Goal: Task Accomplishment & Management: Manage account settings

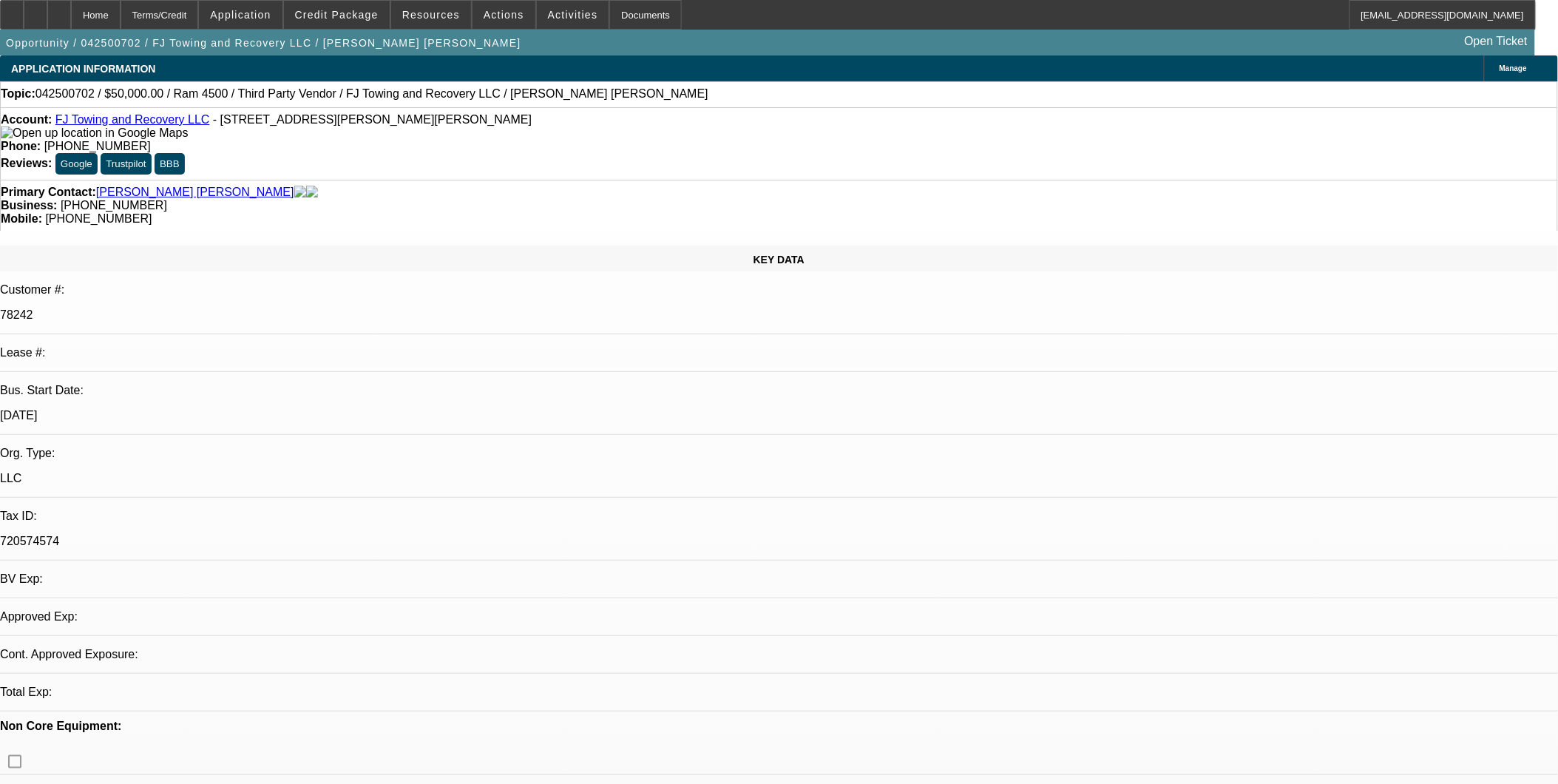
select select "0"
select select "1"
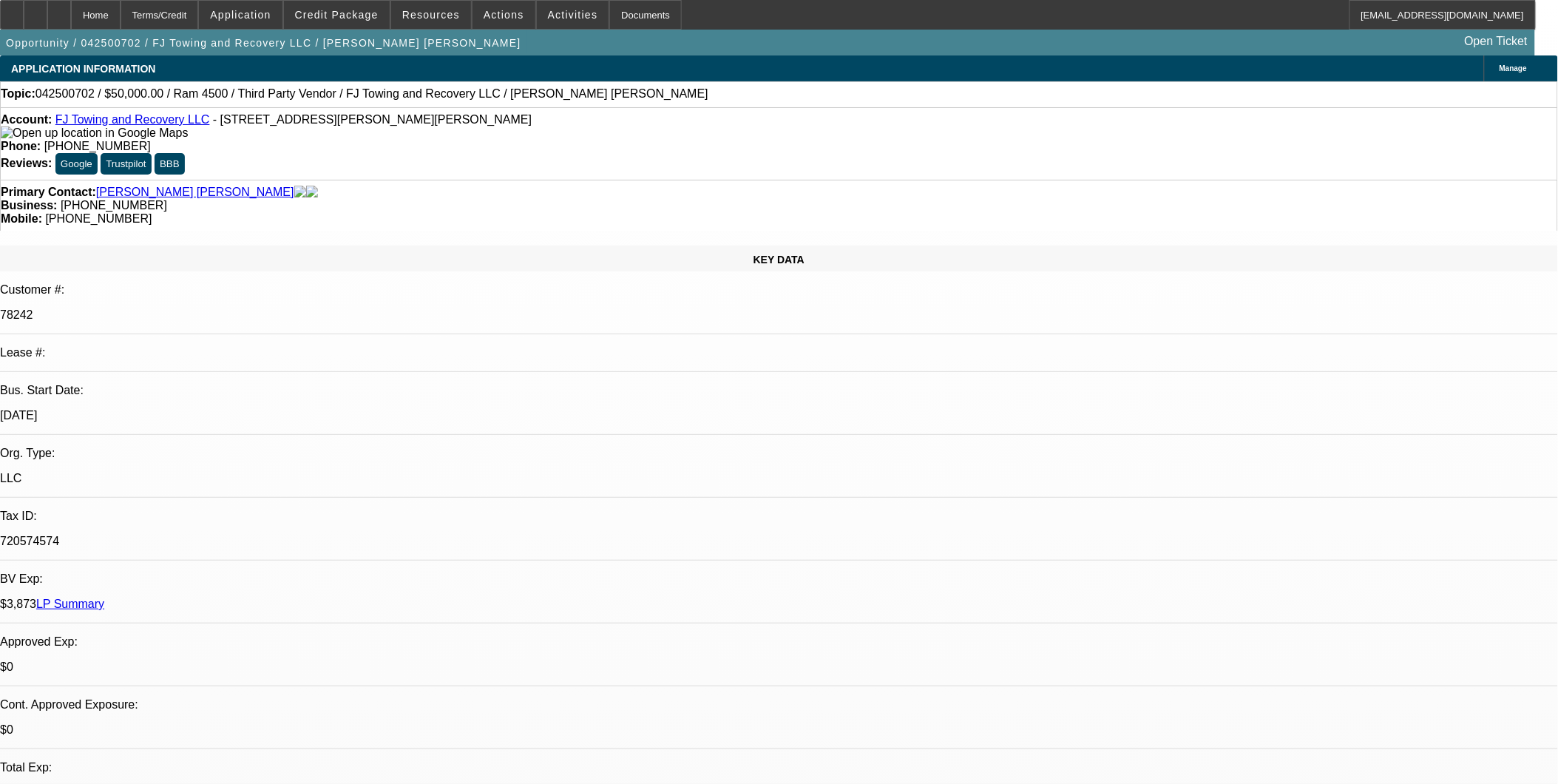
select select "6"
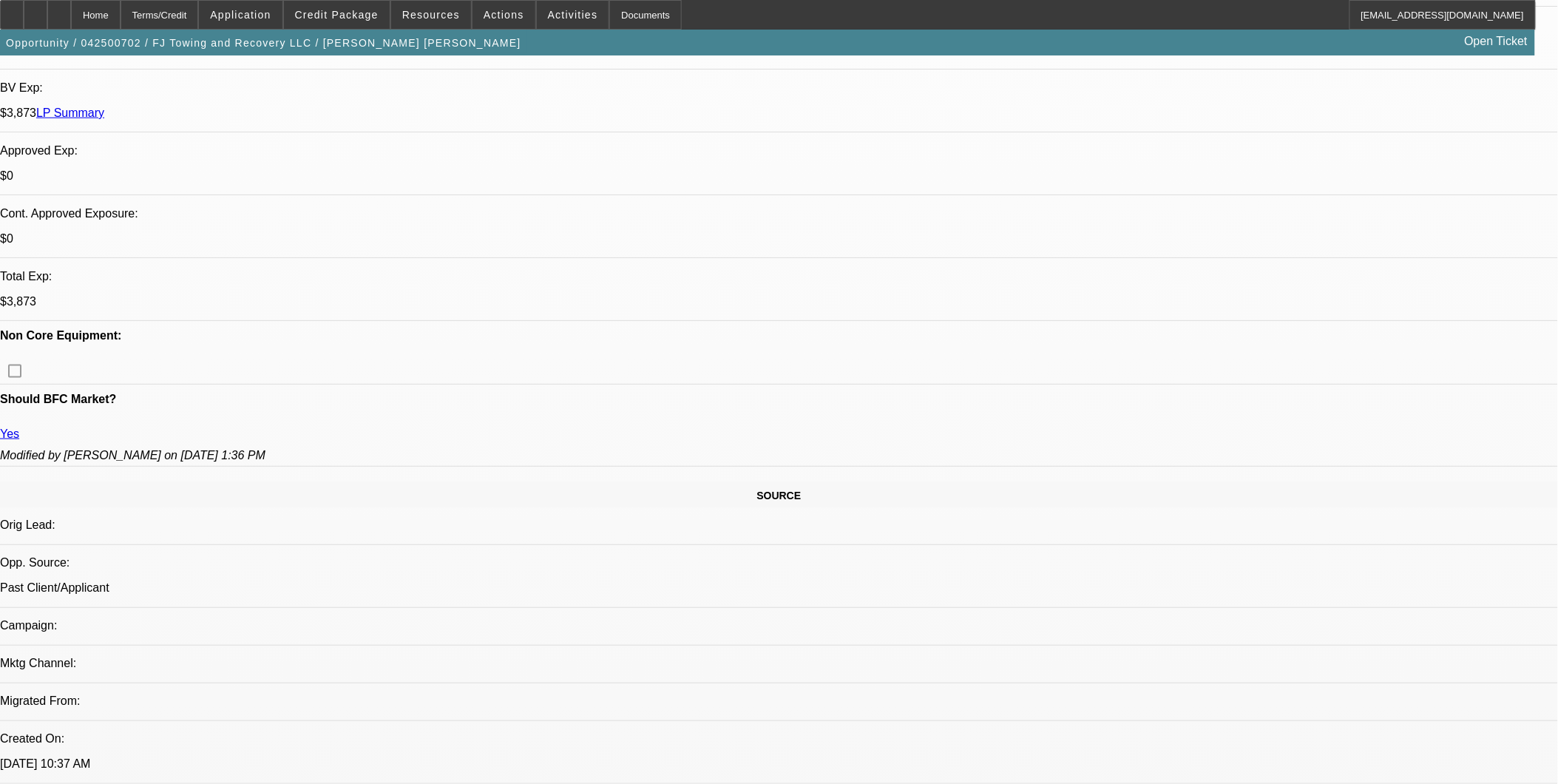
scroll to position [492, 0]
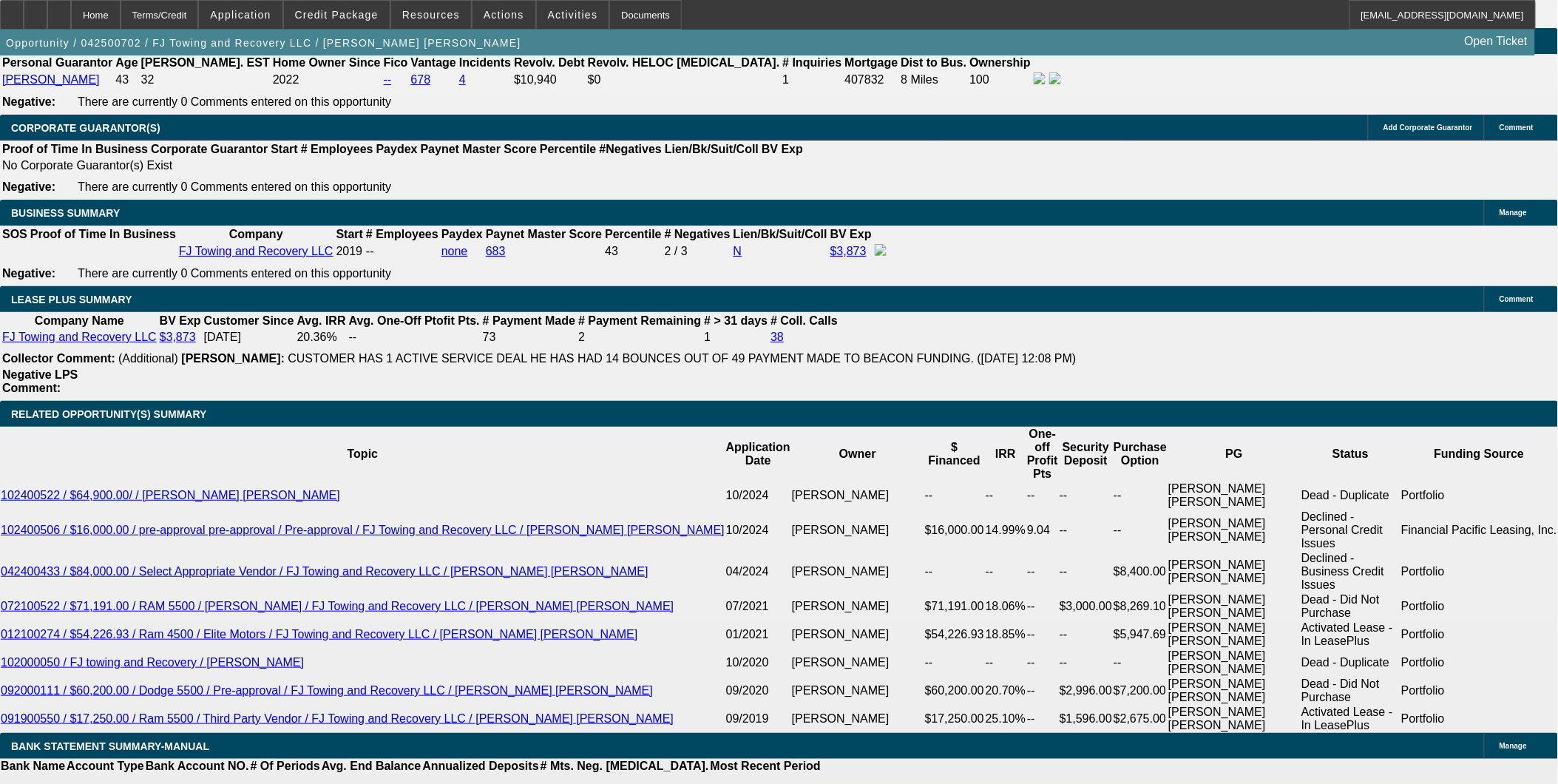
scroll to position [2217, 0]
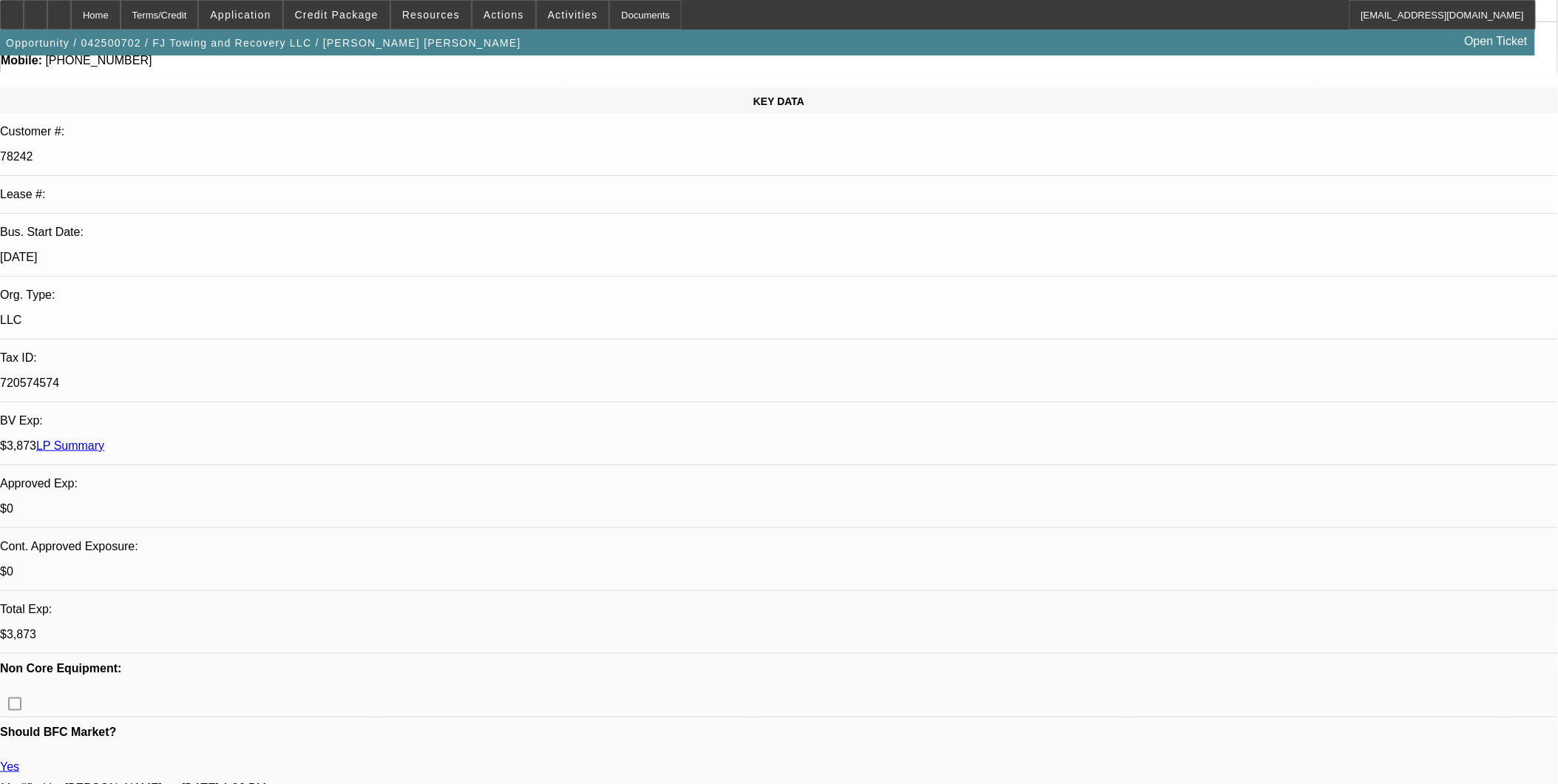
scroll to position [0, 0]
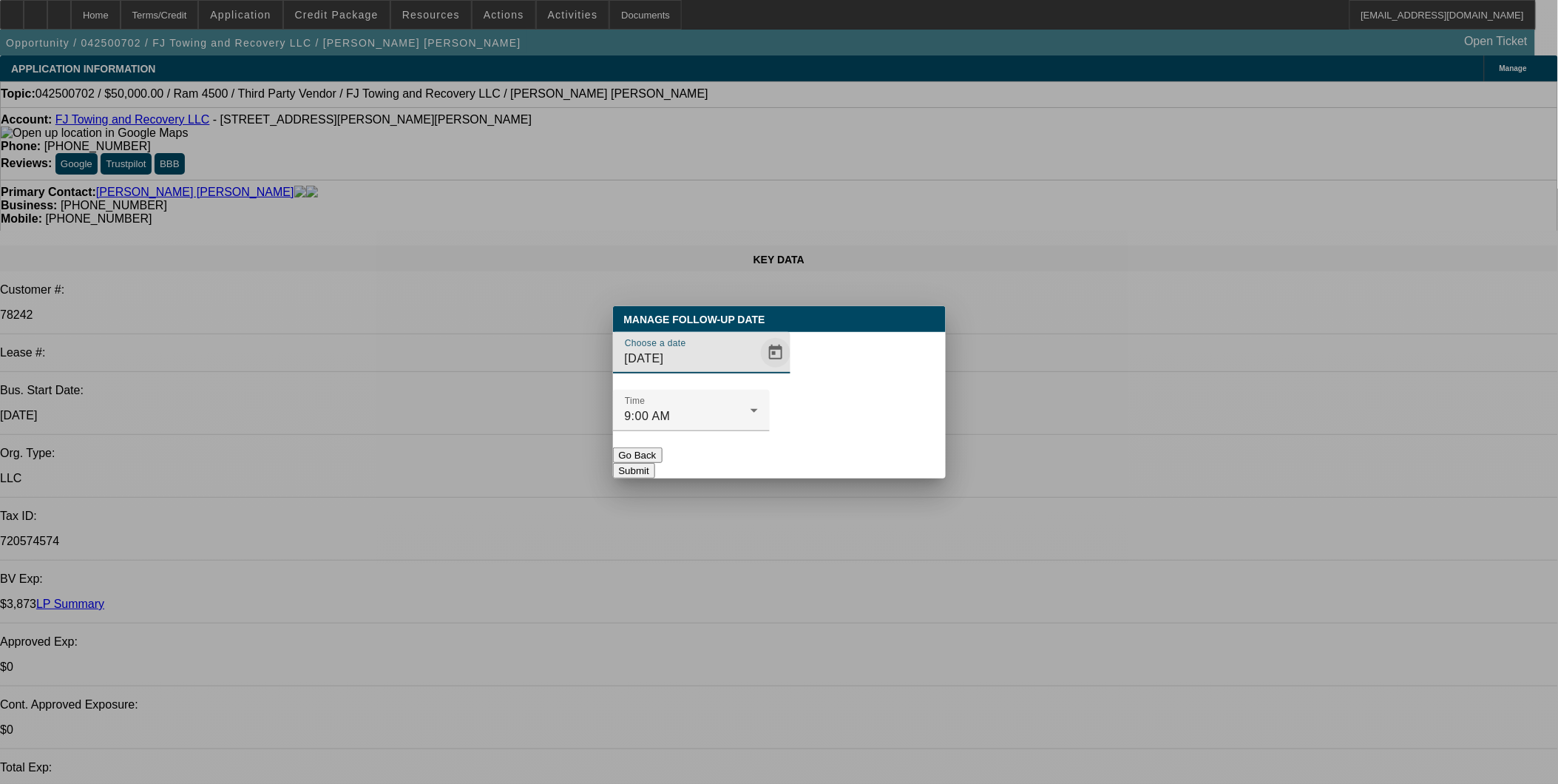
click at [758, 370] on span "Open calendar" at bounding box center [776, 352] width 35 height 35
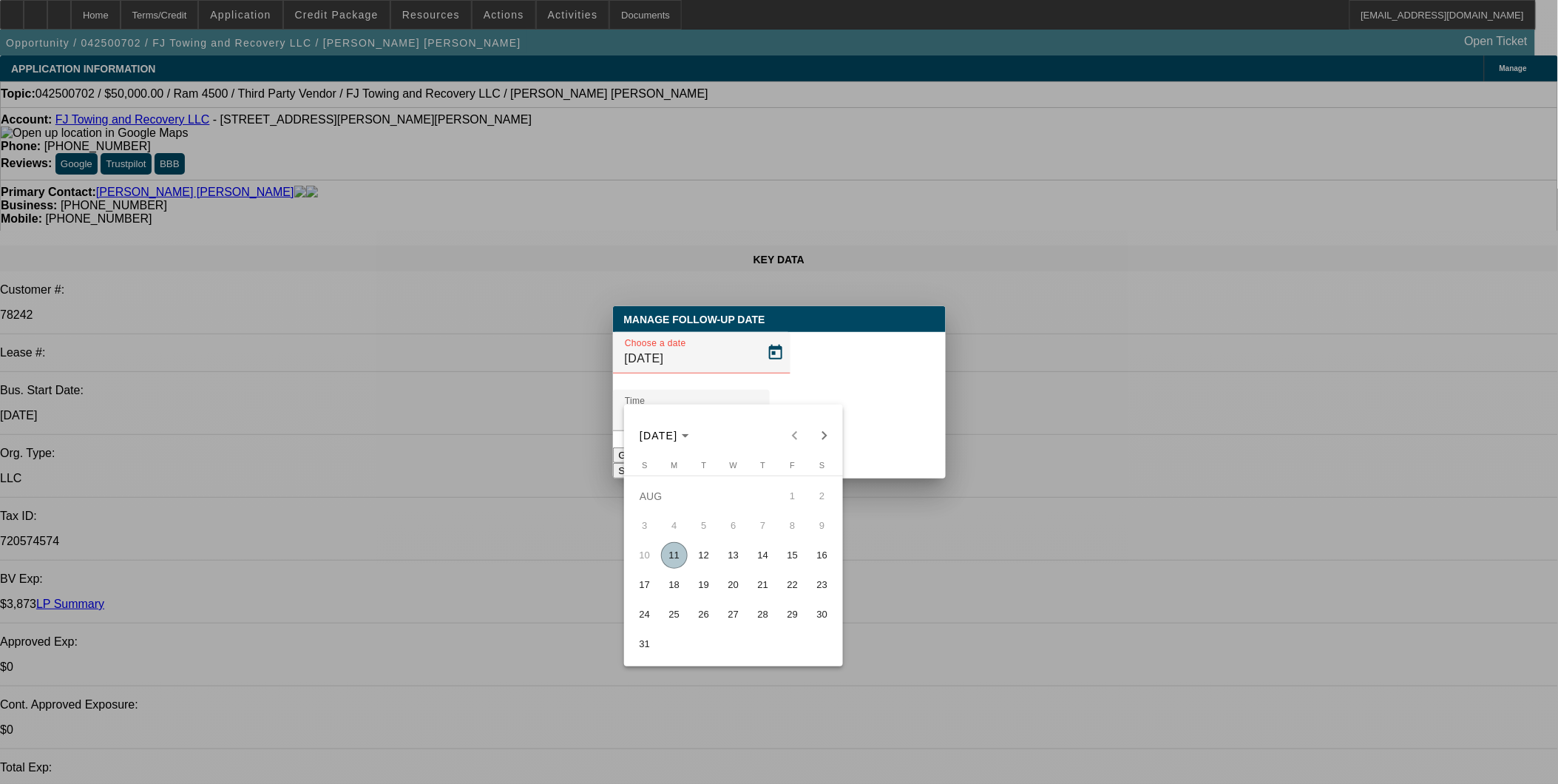
click at [741, 556] on span "13" at bounding box center [733, 555] width 27 height 27
type input "8/13/2025"
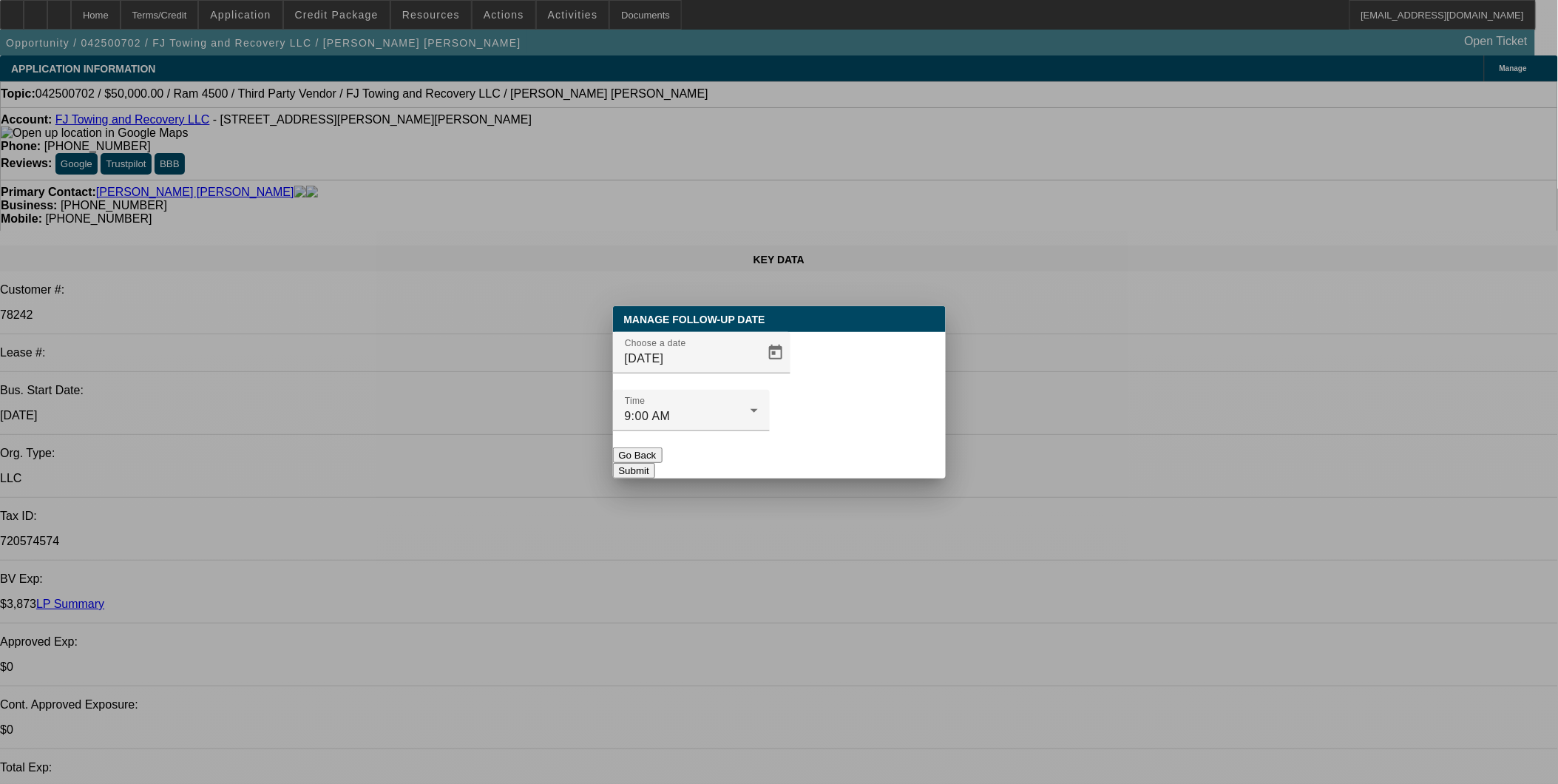
click at [656, 463] on button "Submit" at bounding box center [634, 471] width 42 height 16
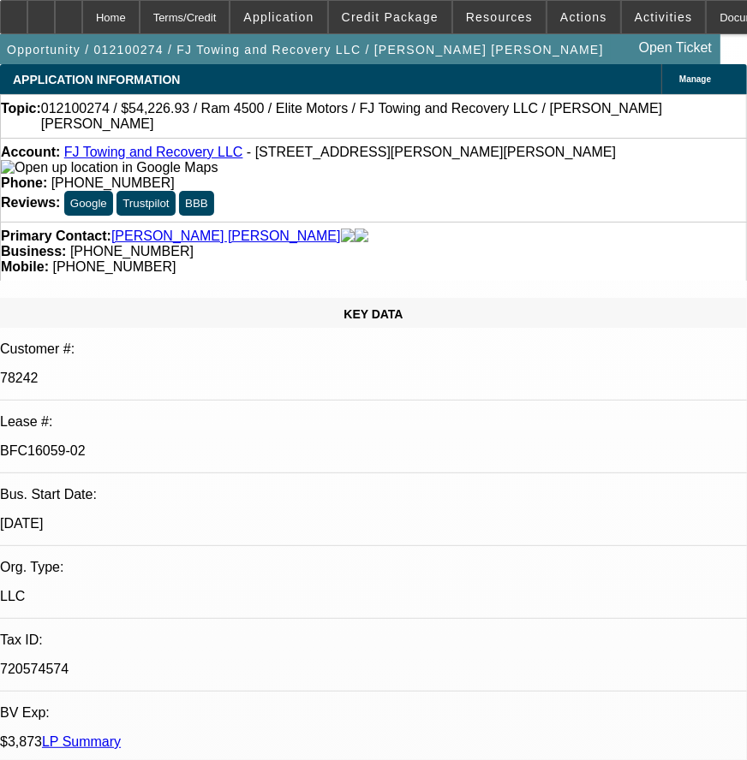
select select "0"
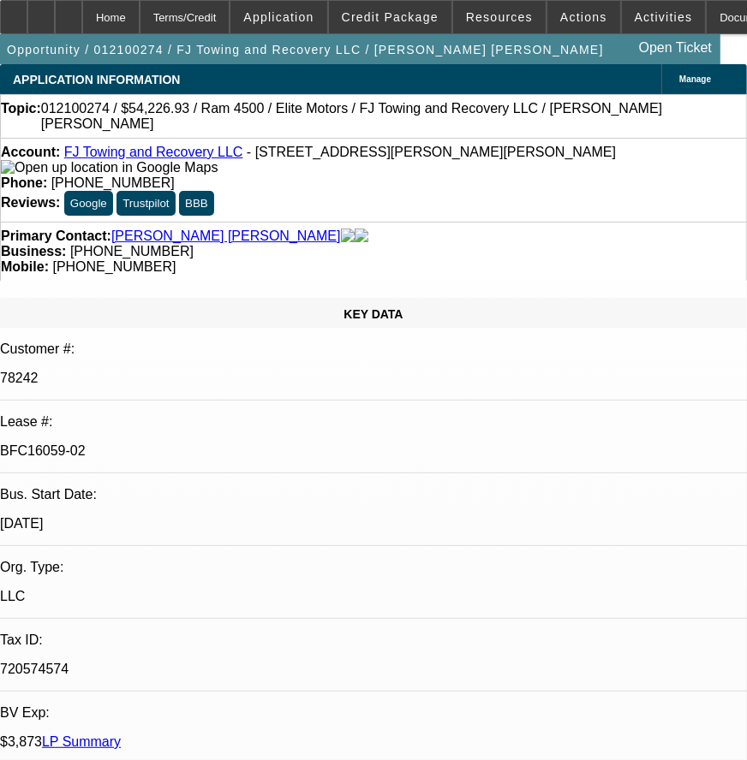
select select "0.1"
select select "0"
select select "0.1"
select select "0"
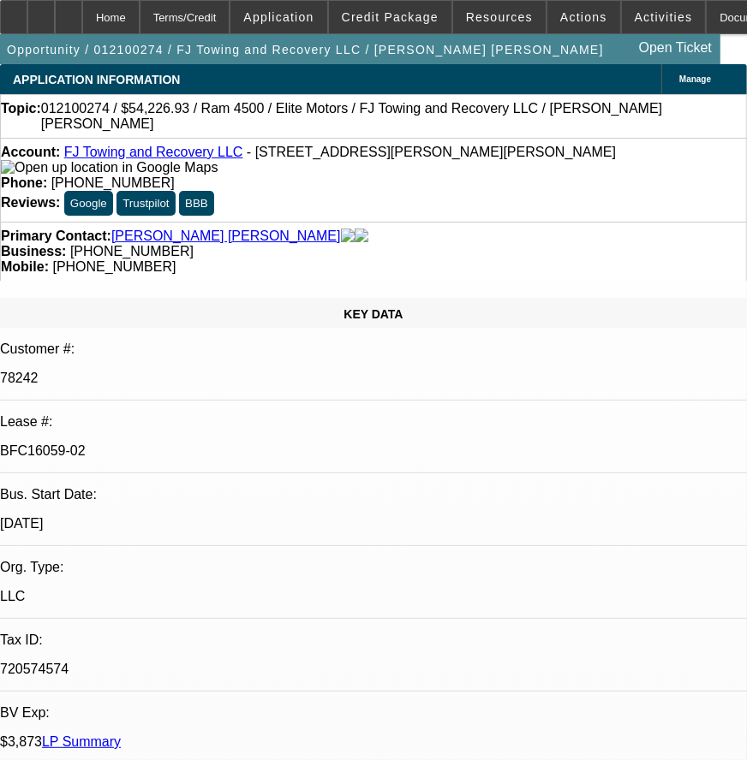
select select "0"
select select "0.1"
select select "1"
select select "2"
select select "6"
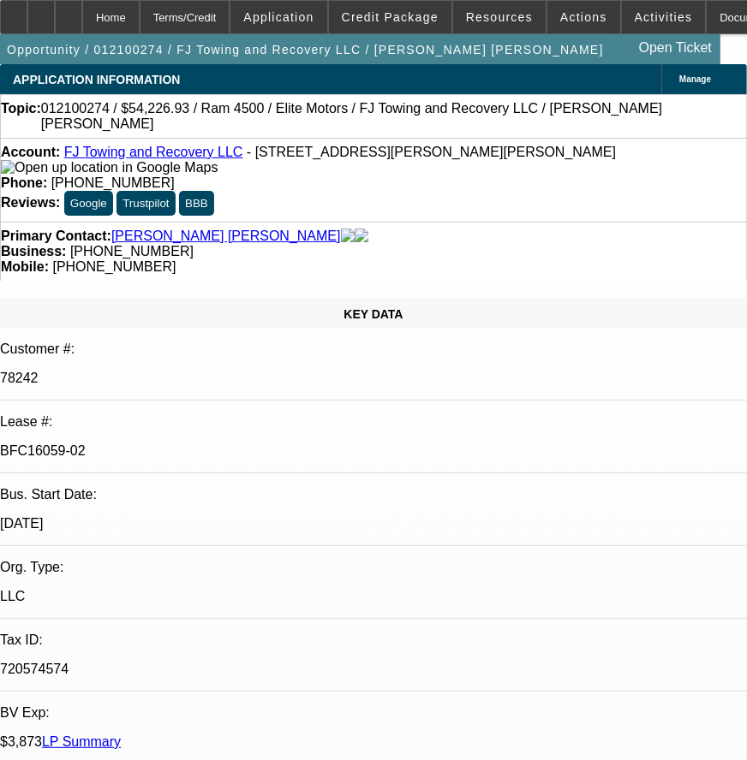
select select "1"
select select "2"
select select "4"
select select "1"
select select "2"
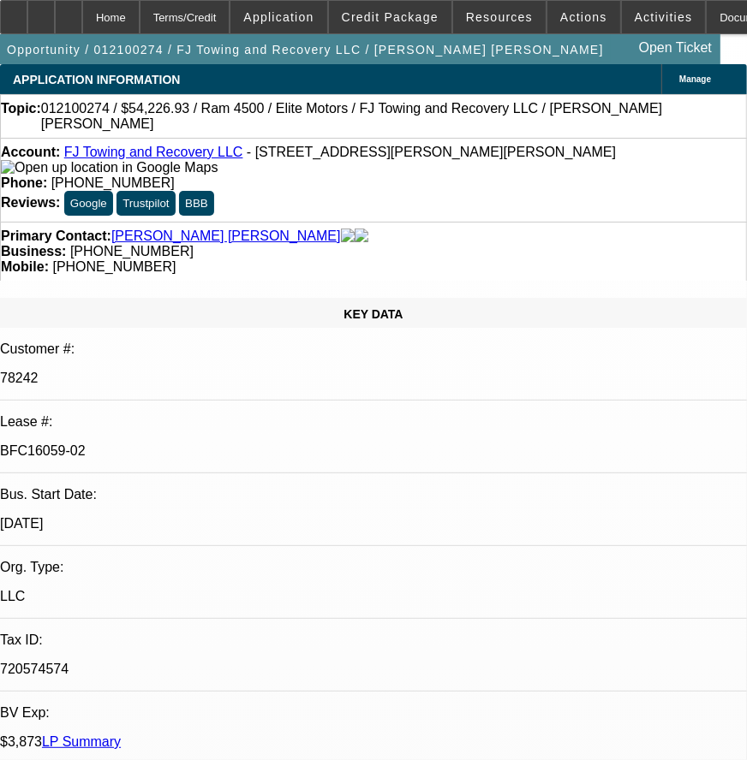
select select "4"
select select "1"
select select "2"
select select "4"
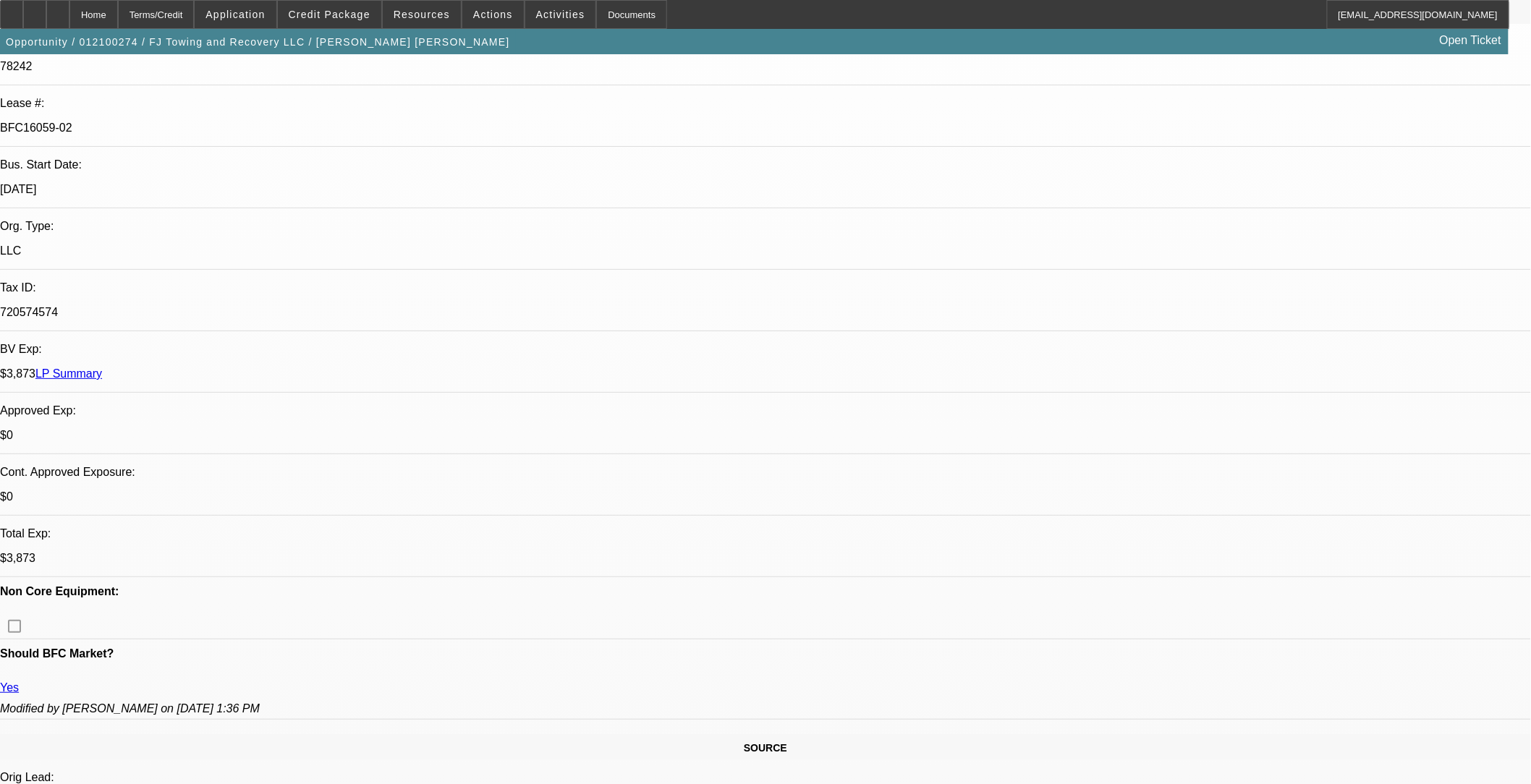
scroll to position [241, 0]
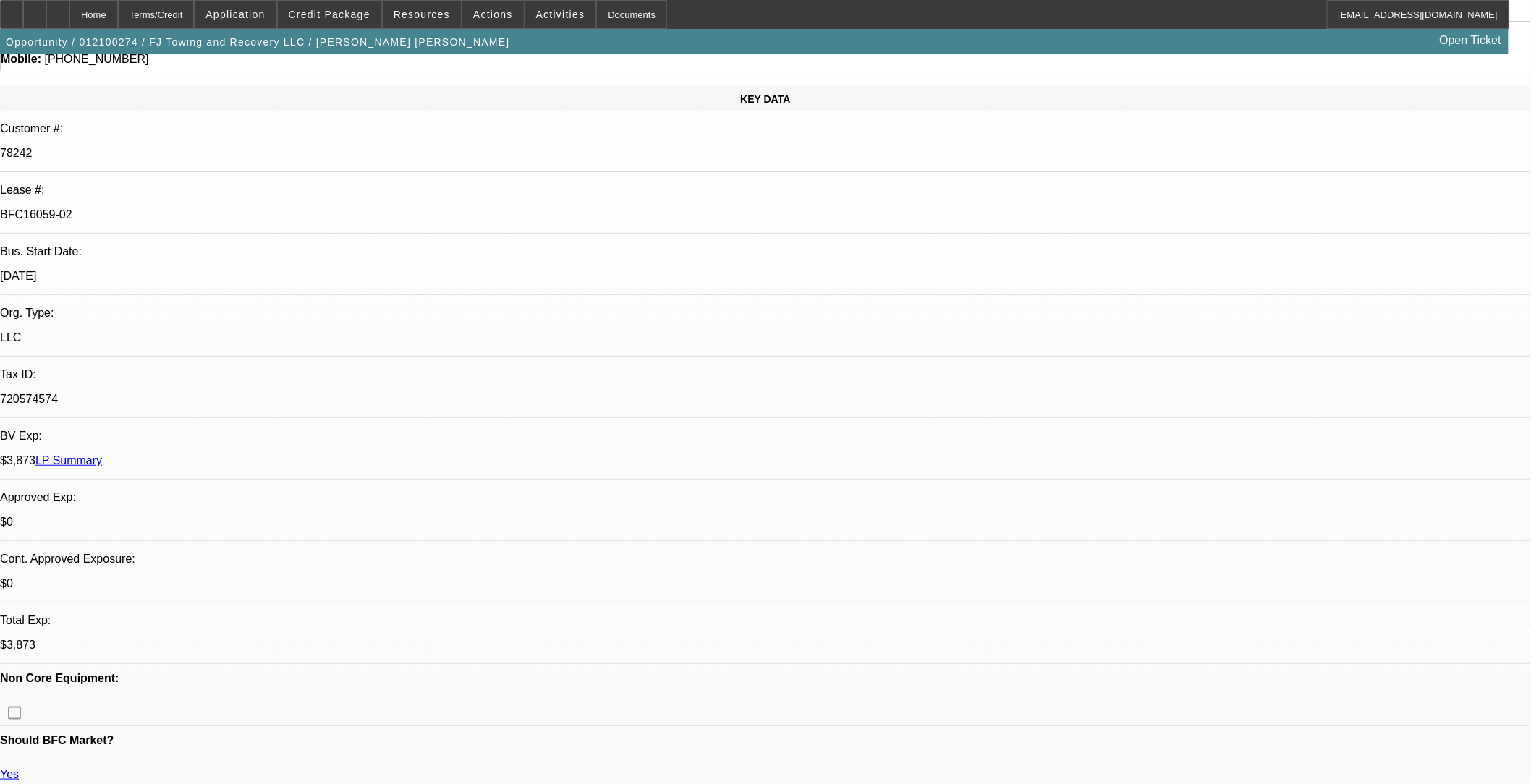
scroll to position [0, 0]
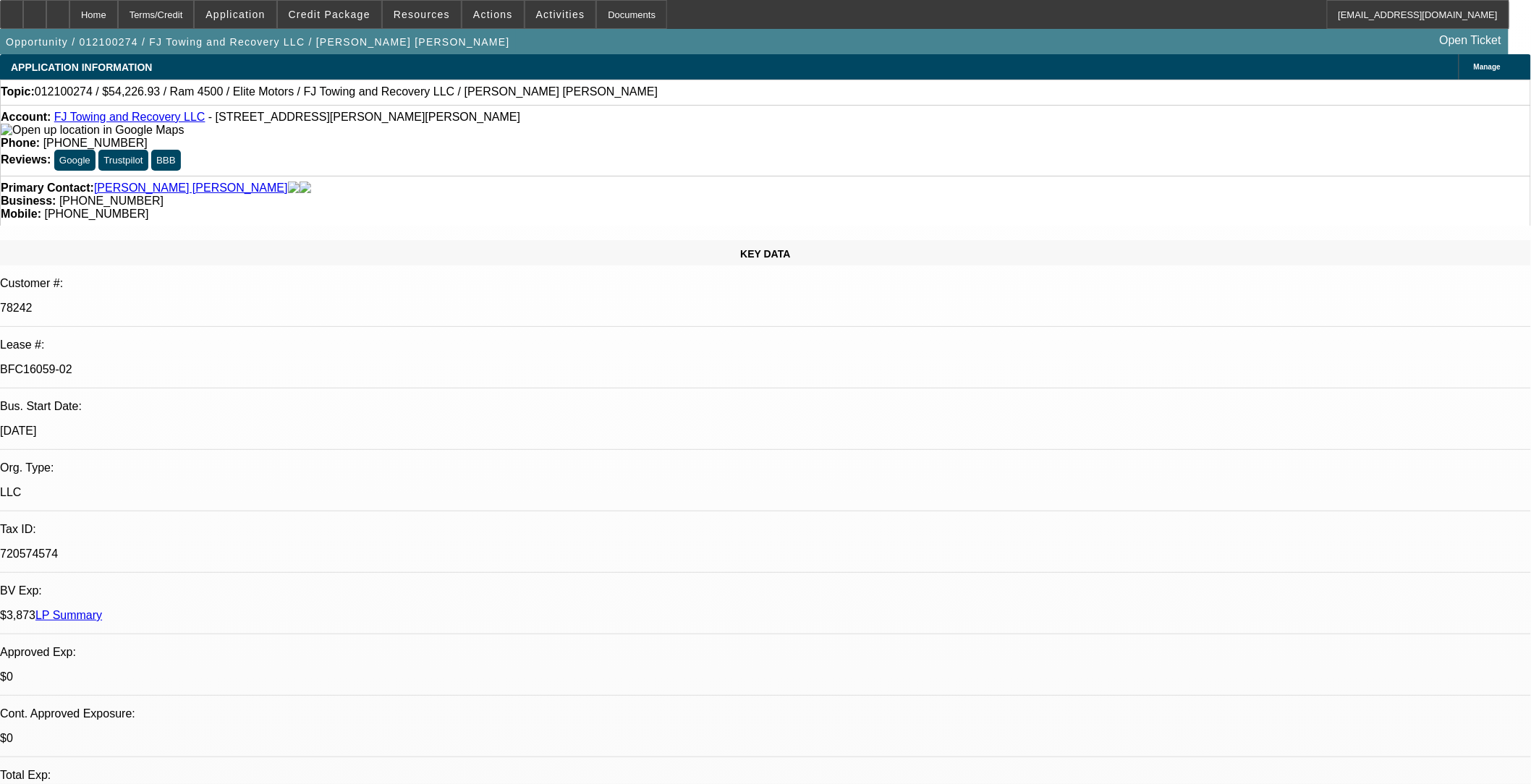
drag, startPoint x: 188, startPoint y: 243, endPoint x: 253, endPoint y: 243, distance: 65.0
click at [253, 363] on p "BFC16059-02" at bounding box center [766, 369] width 1531 height 13
copy p "BFC16059-02"
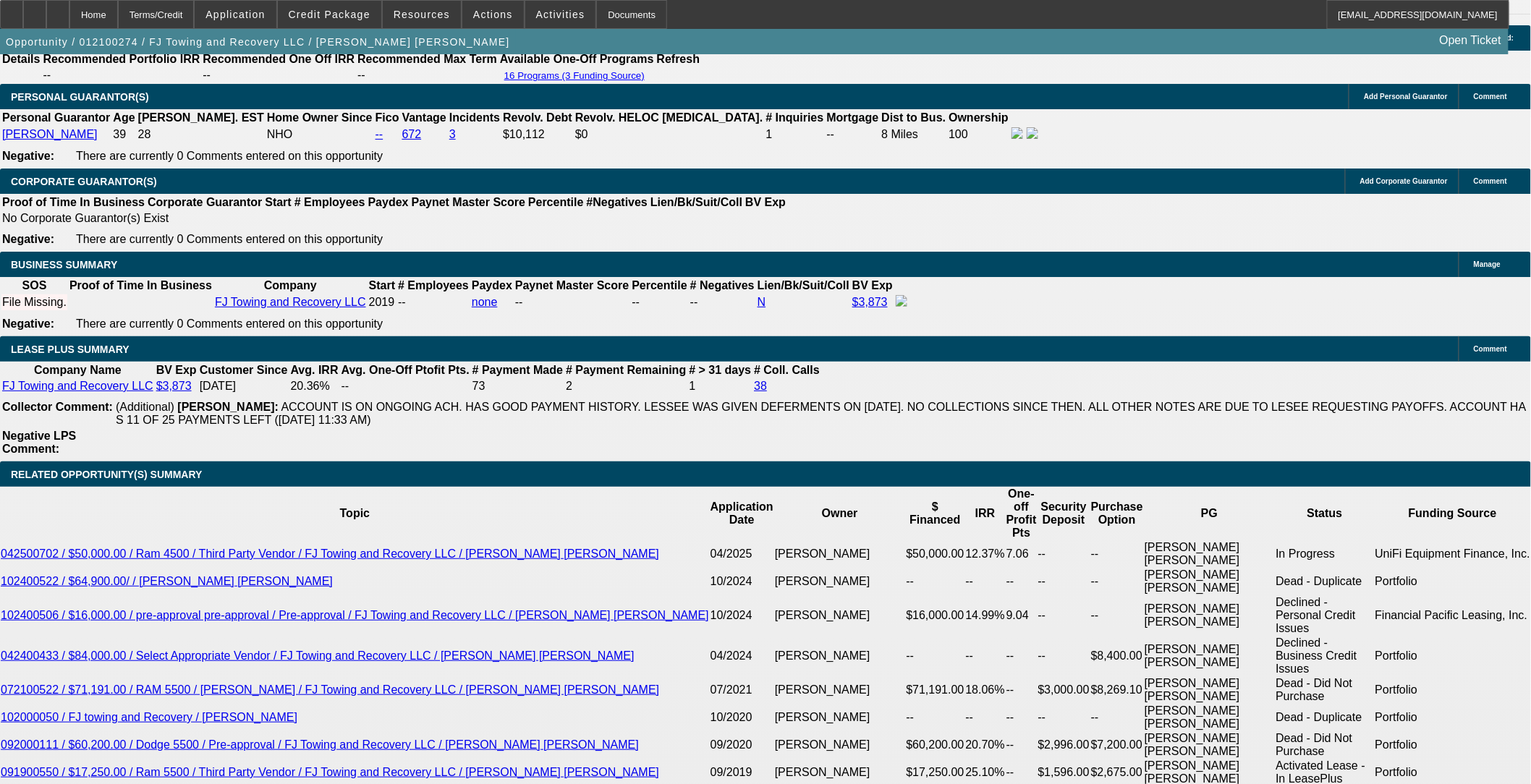
scroll to position [2250, 0]
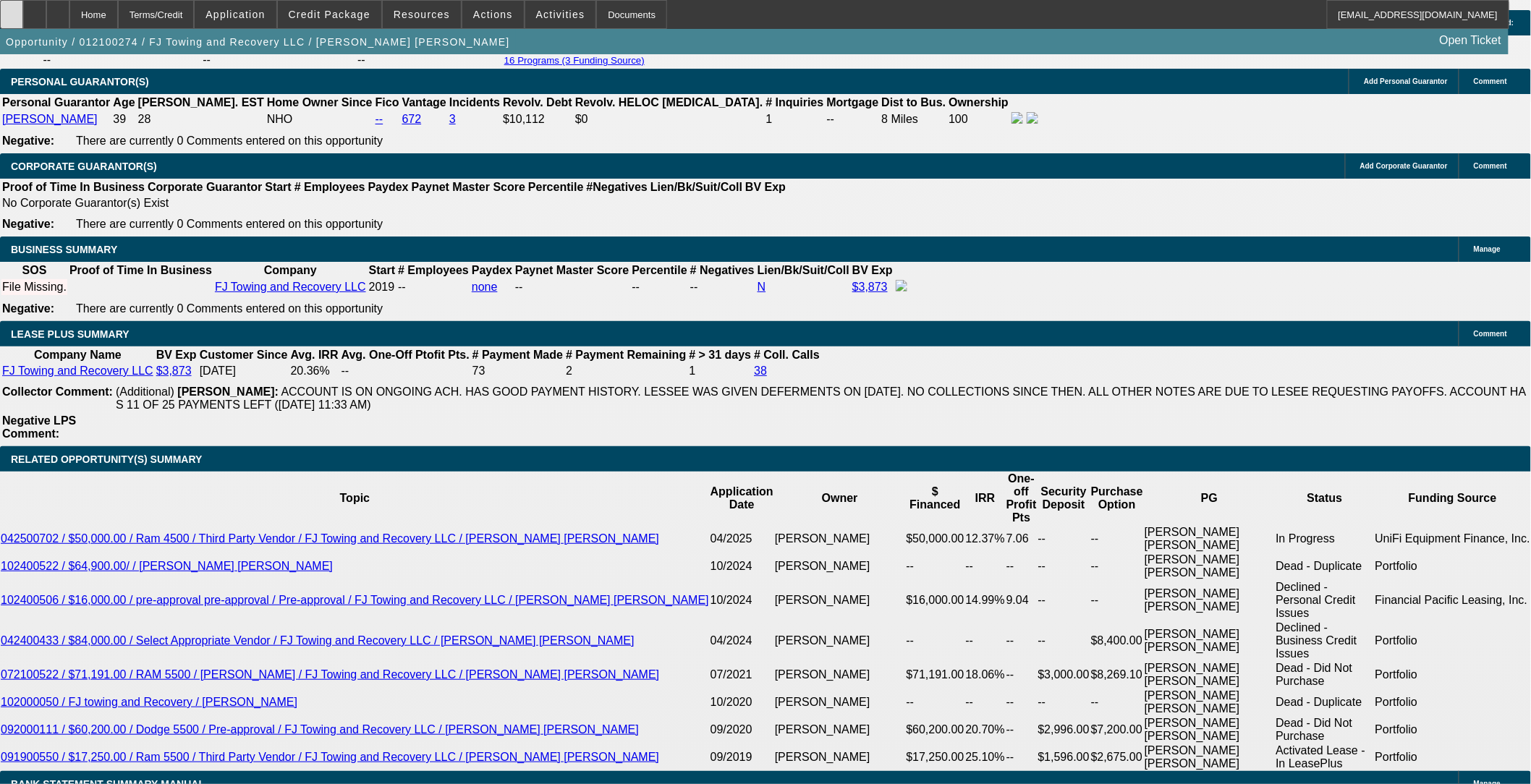
click at [23, 14] on div at bounding box center [11, 14] width 23 height 29
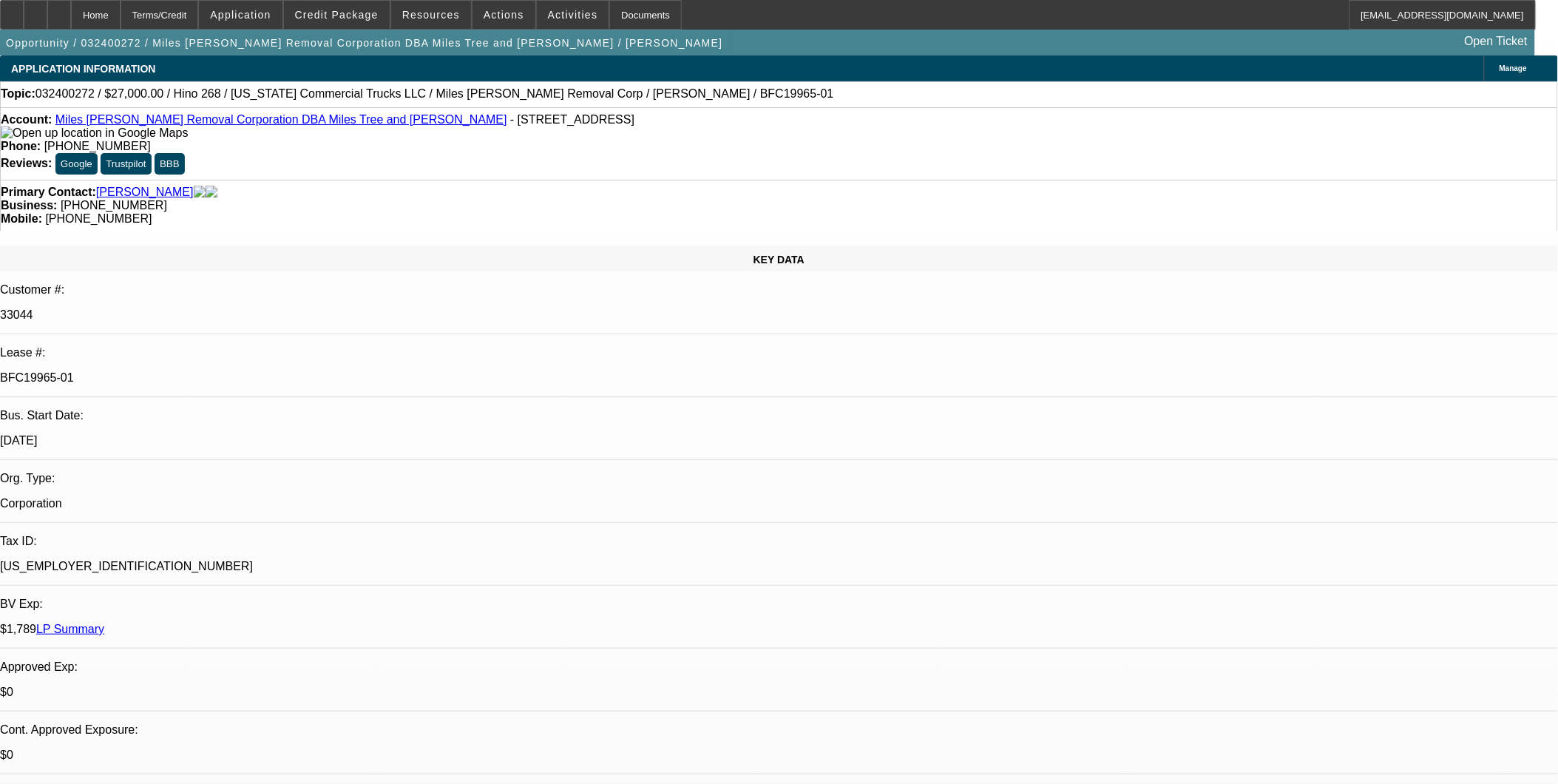
select select "0"
select select "2"
select select "0.1"
select select "0"
select select "2"
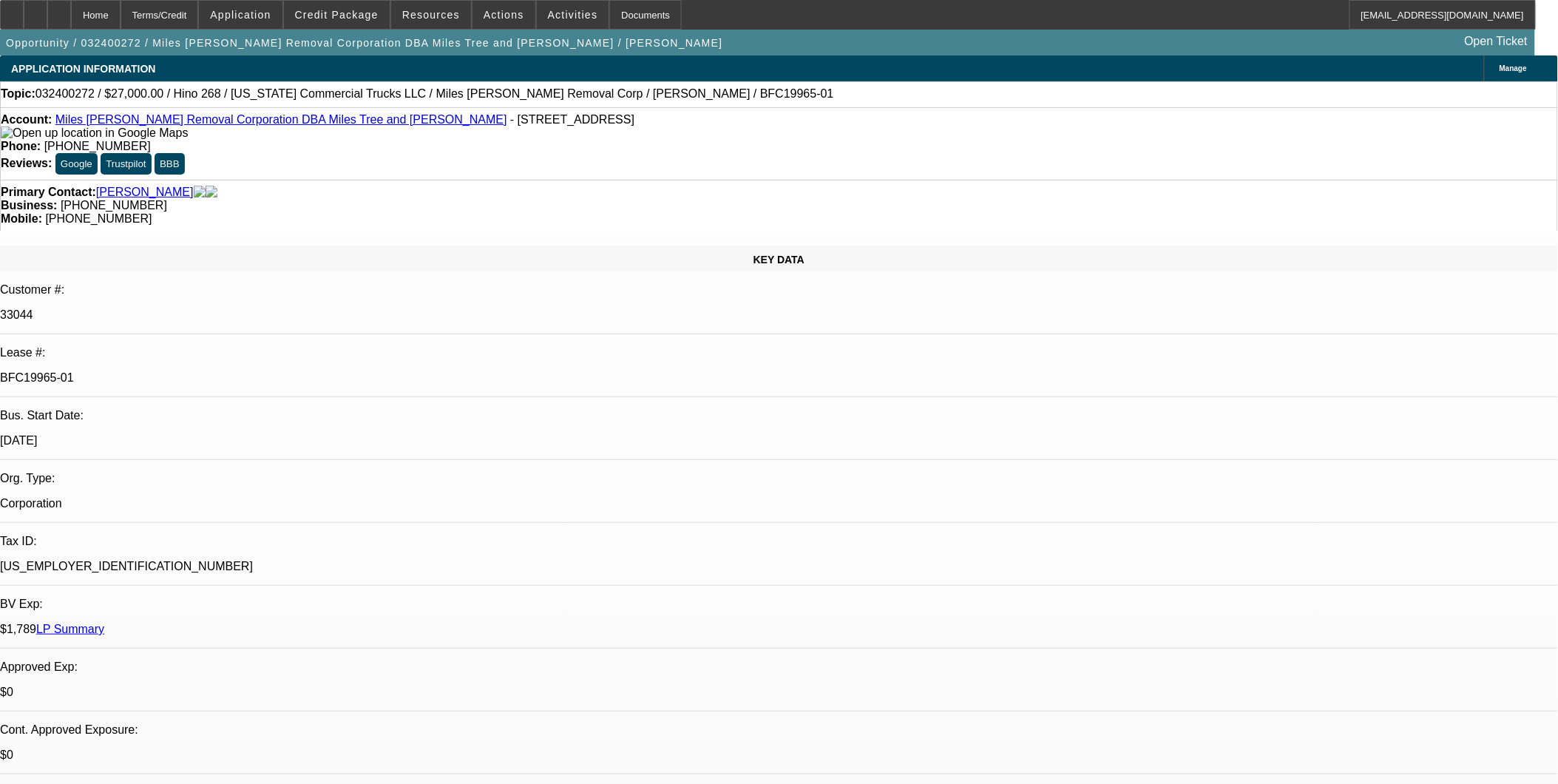
select select "0.1"
select select "0"
select select "2"
select select "0.1"
select select "0"
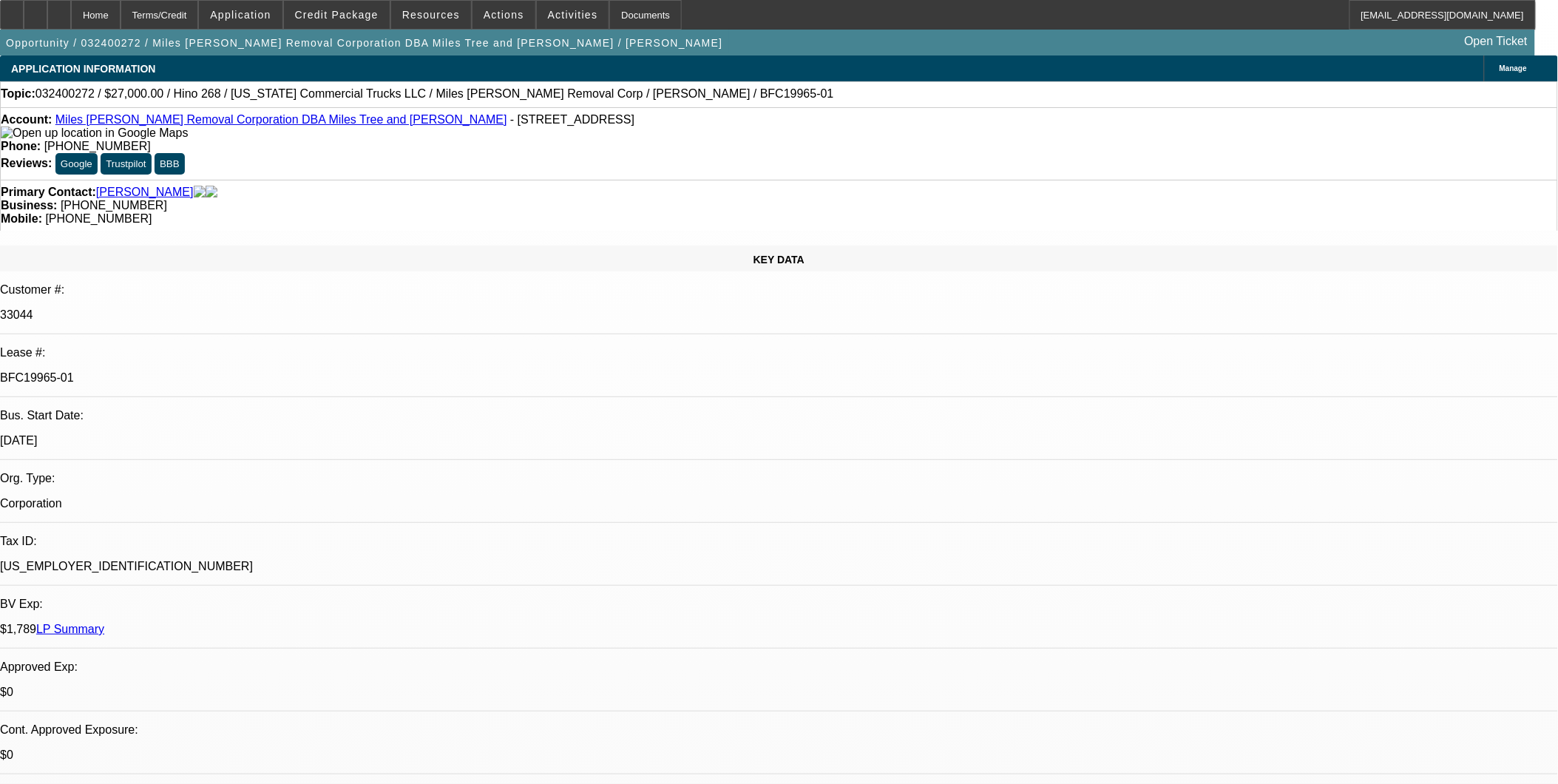
select select "2"
select select "0.1"
select select "1"
select select "2"
select select "4"
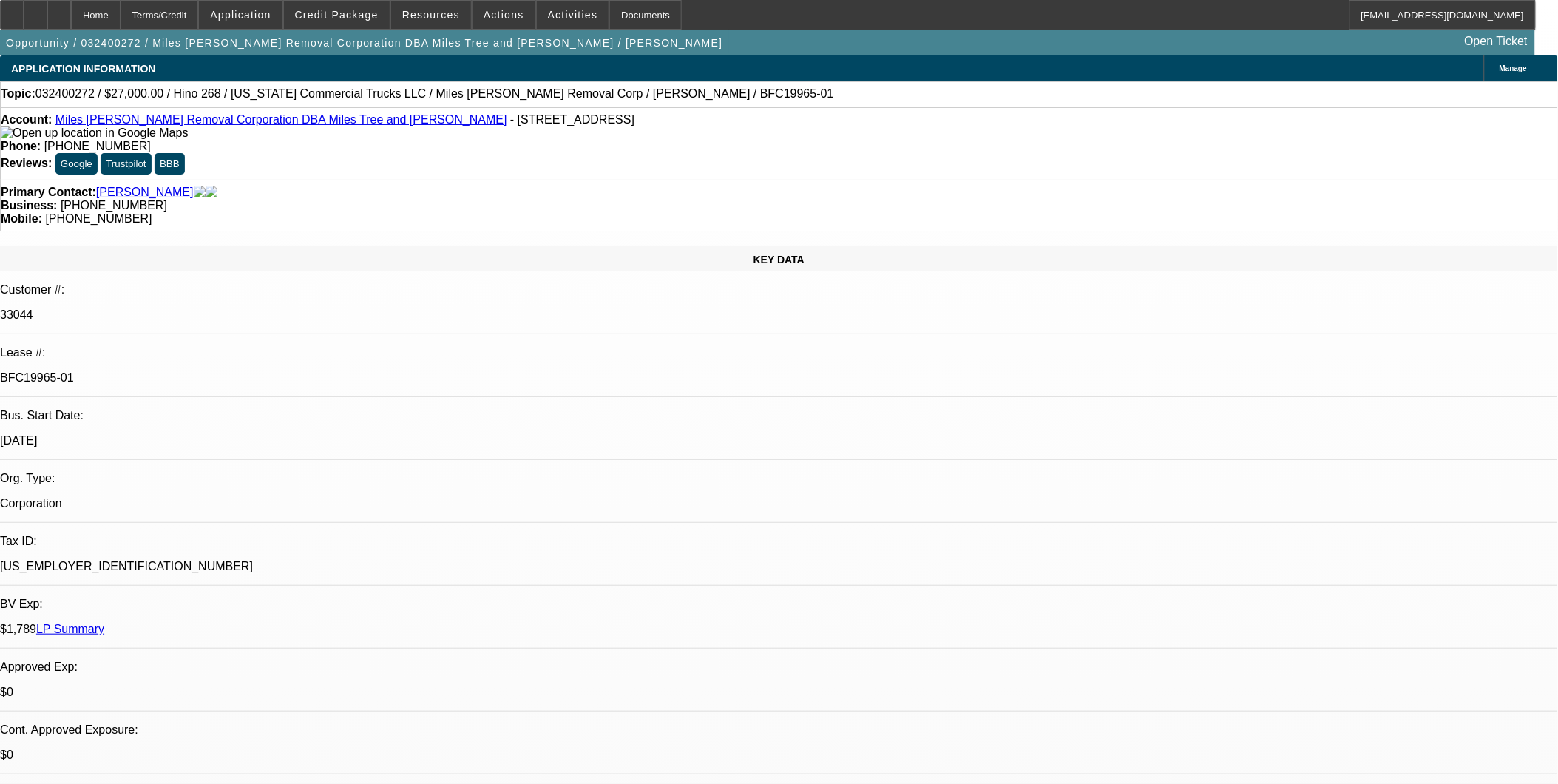
select select "1"
select select "2"
select select "4"
select select "1"
select select "2"
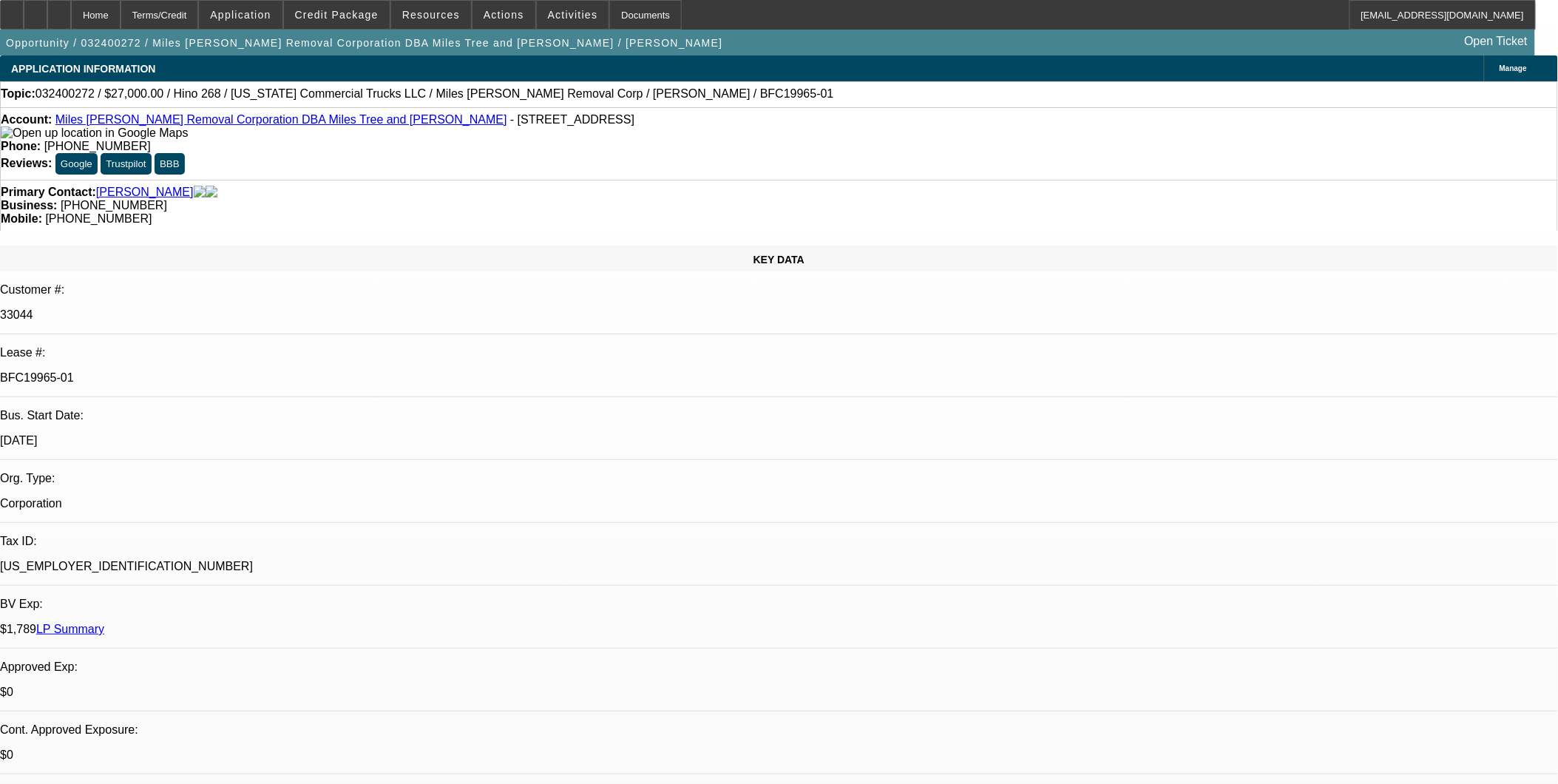
select select "4"
select select "1"
select select "2"
select select "4"
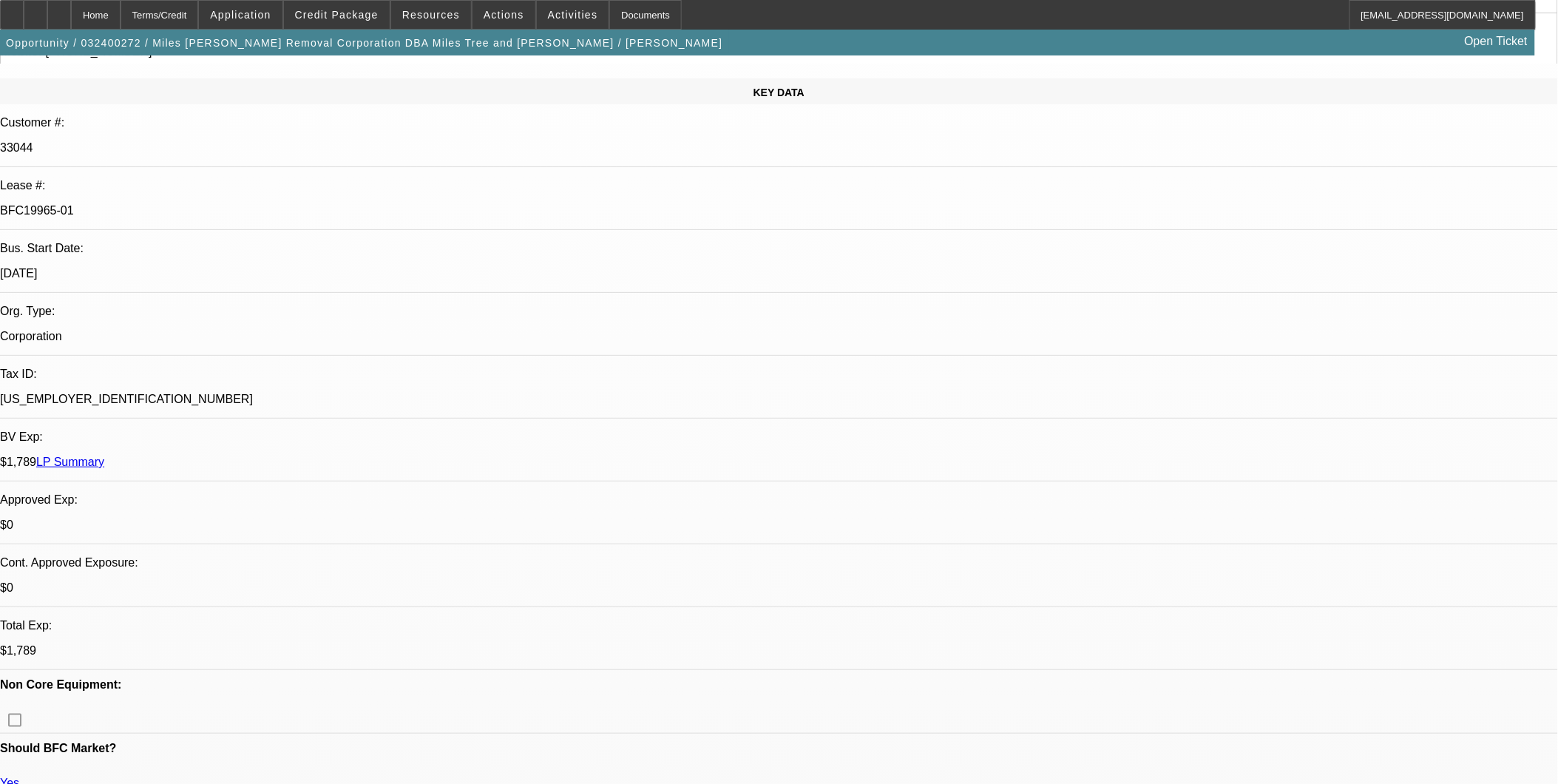
scroll to position [328, 0]
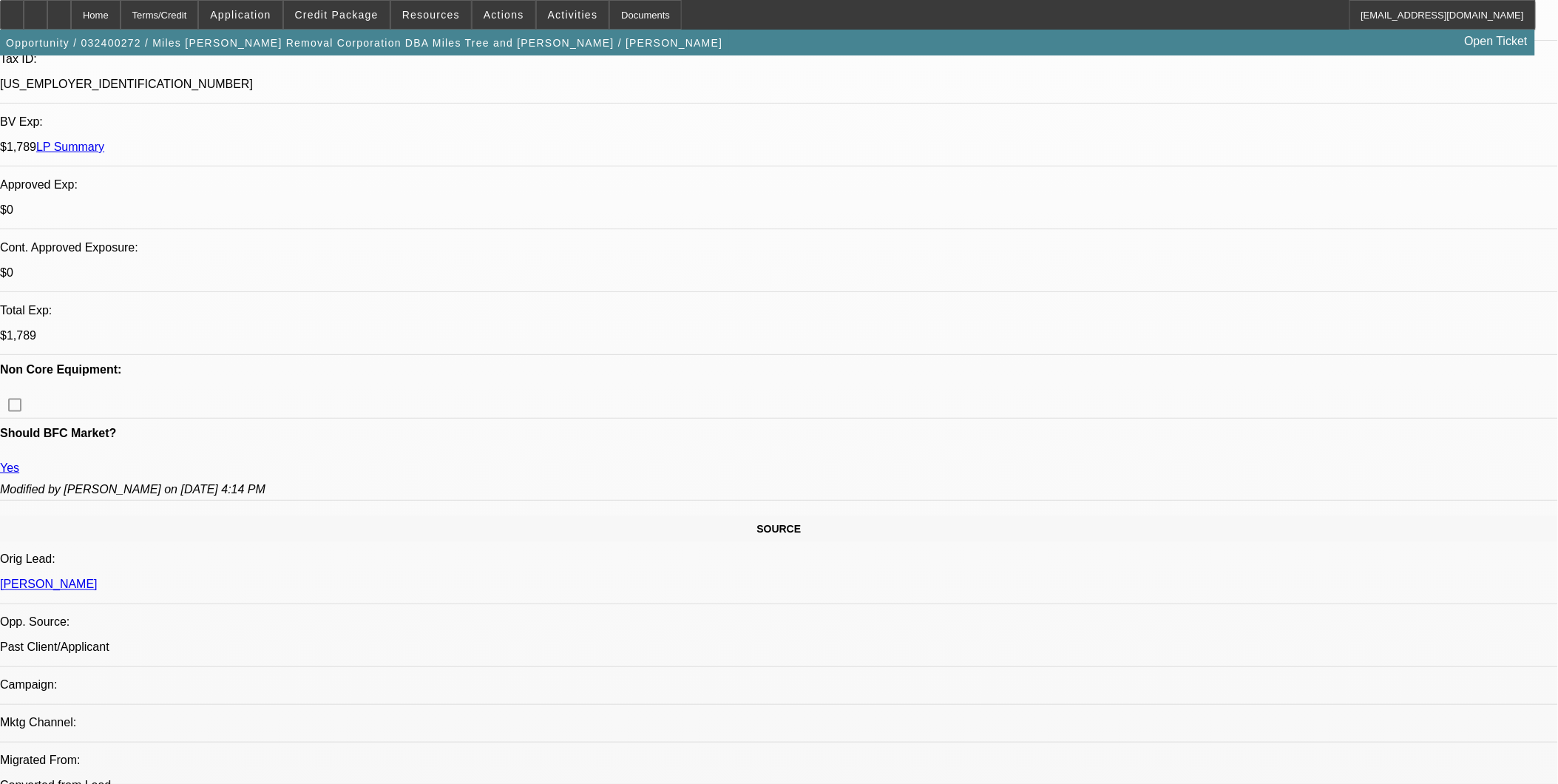
scroll to position [492, 0]
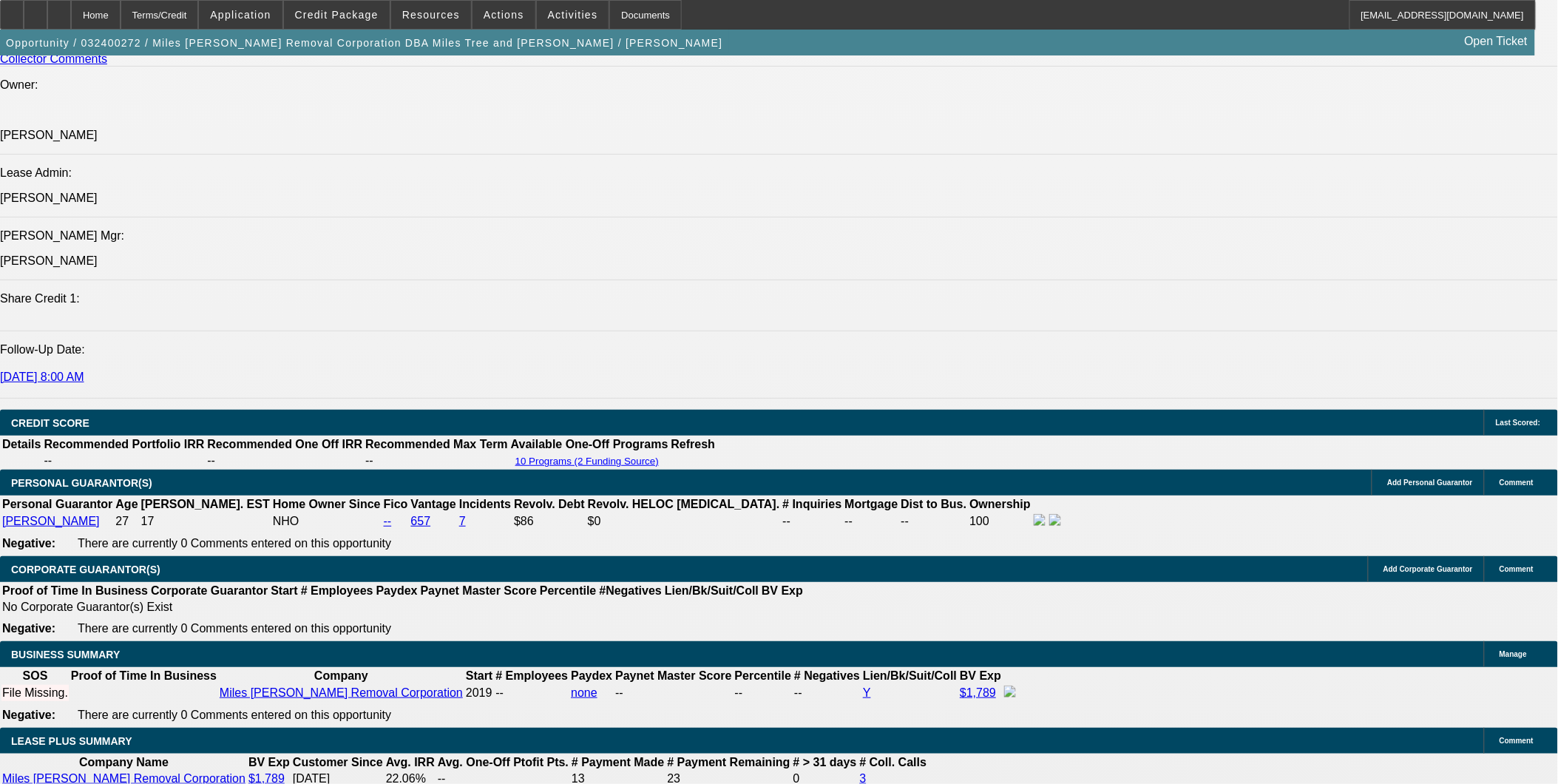
scroll to position [2381, 0]
